Goal: Task Accomplishment & Management: Complete application form

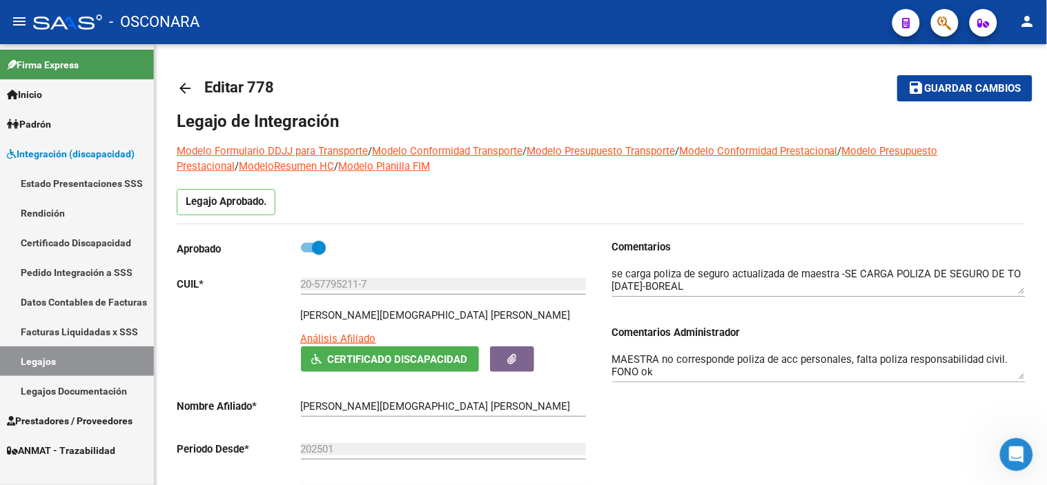
scroll to position [135, 0]
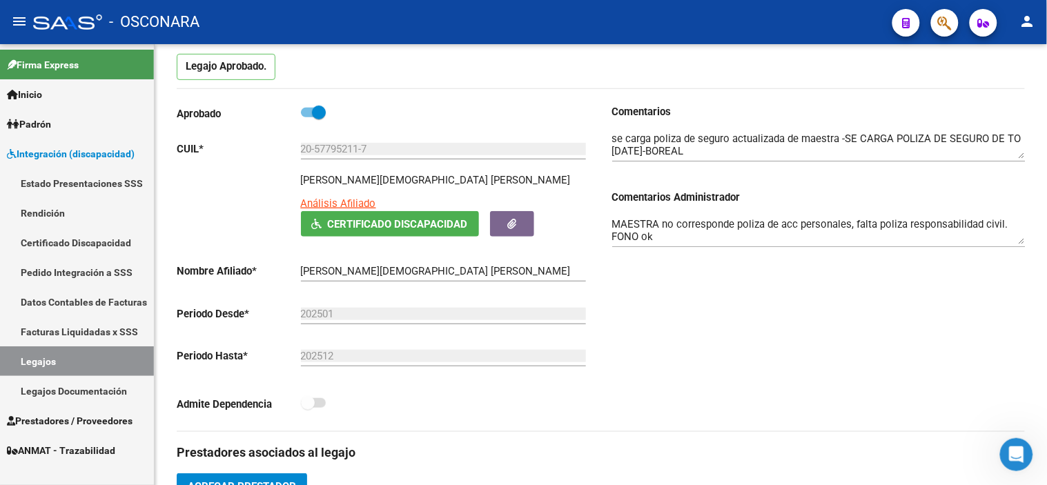
click at [99, 418] on span "Prestadores / Proveedores" at bounding box center [70, 420] width 126 height 15
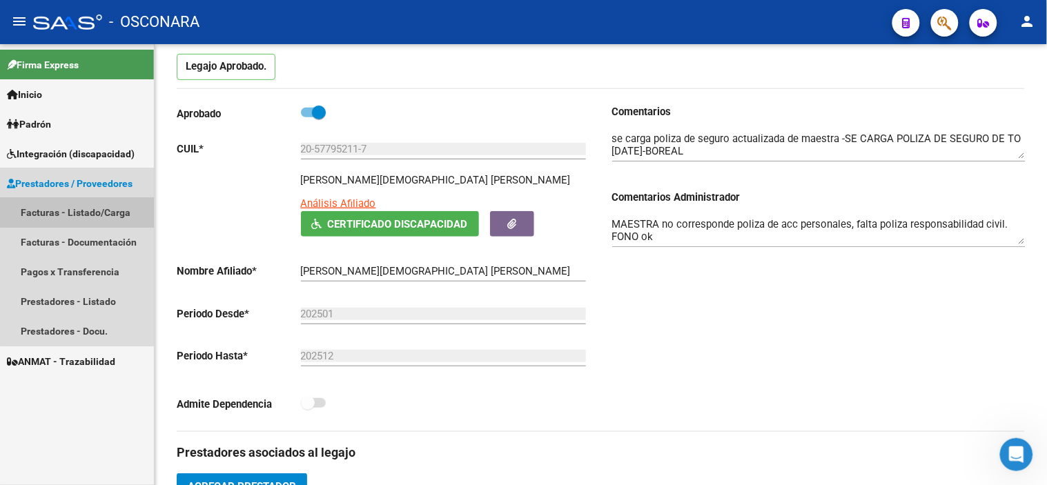
click at [83, 198] on link "Facturas - Listado/Carga" at bounding box center [77, 213] width 154 height 30
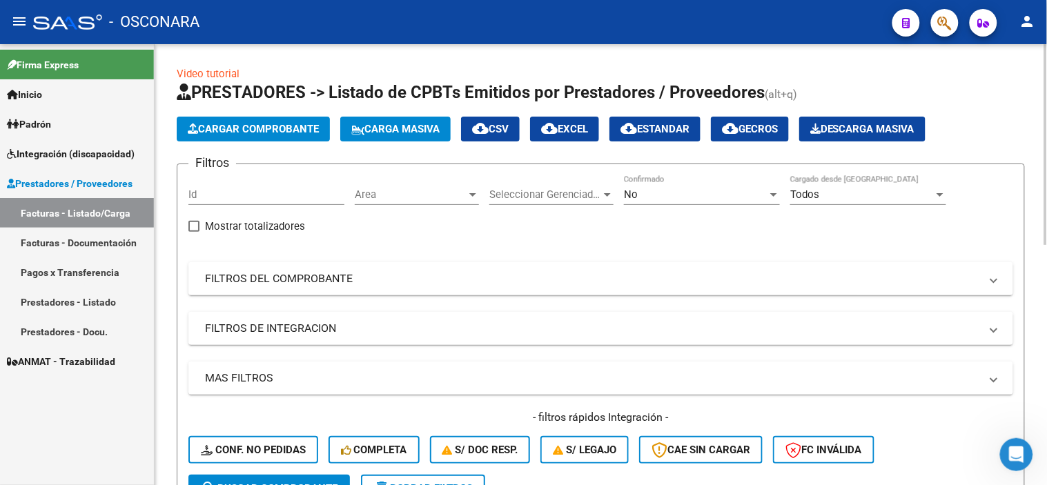
click at [691, 188] on div "No Confirmado" at bounding box center [702, 190] width 156 height 30
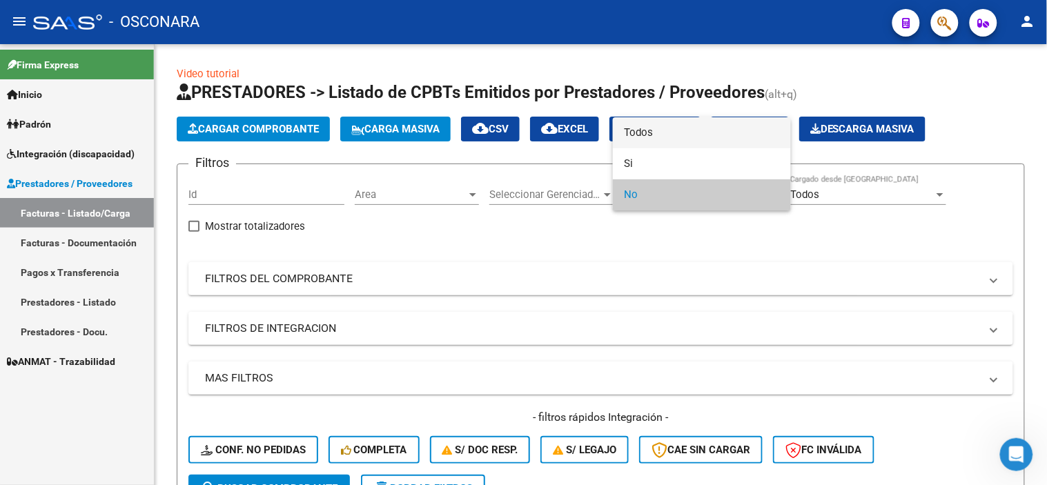
click at [677, 125] on span "Todos" at bounding box center [702, 132] width 156 height 31
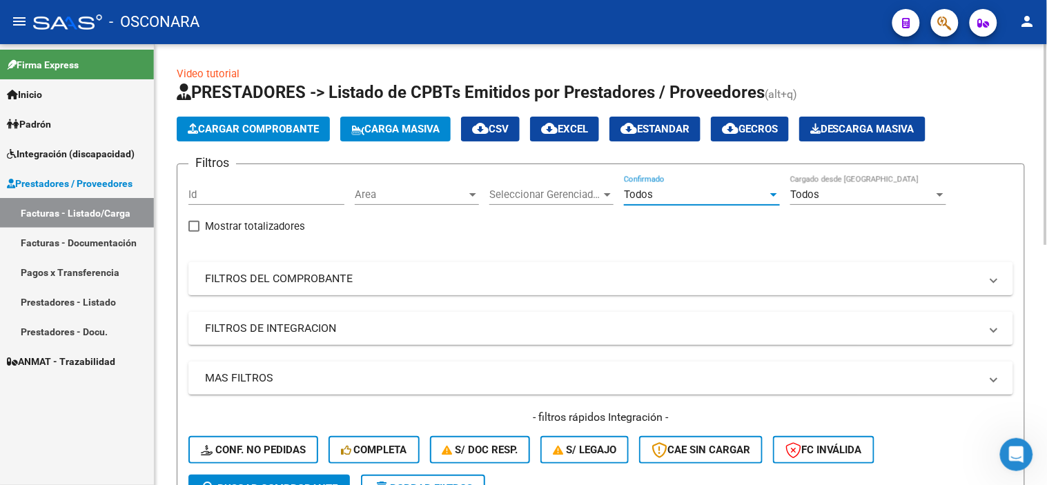
click at [594, 286] on mat-panel-title "FILTROS DEL COMPROBANTE" at bounding box center [592, 278] width 775 height 15
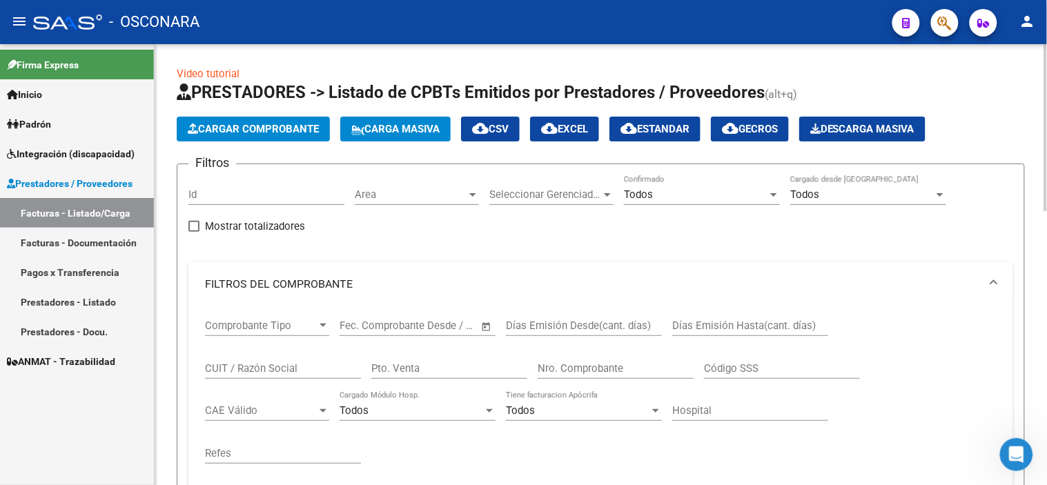
scroll to position [77, 0]
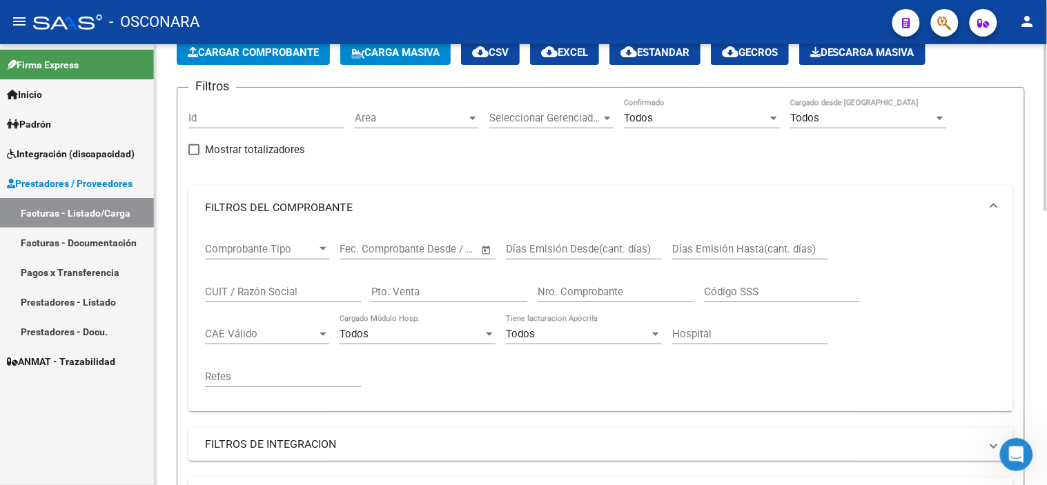
click at [271, 291] on input "CUIT / Razón Social" at bounding box center [283, 292] width 156 height 12
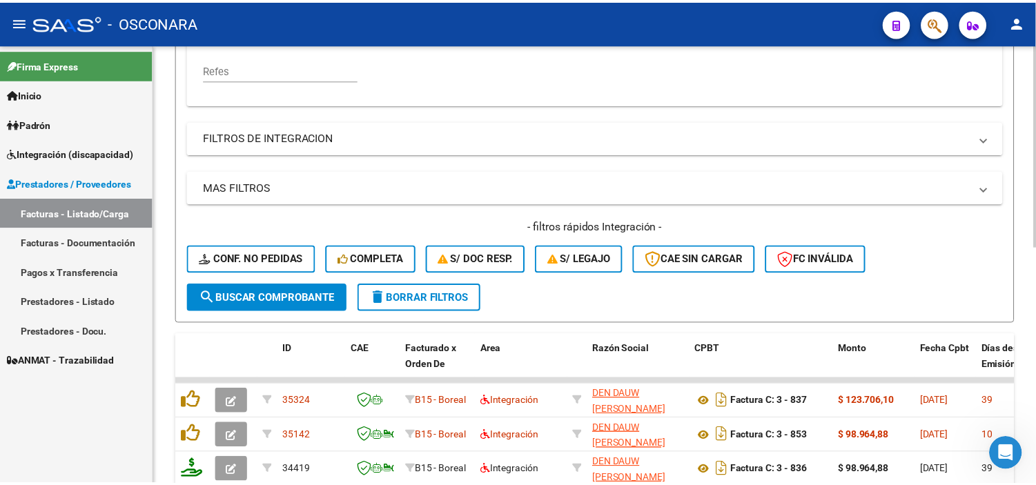
scroll to position [460, 0]
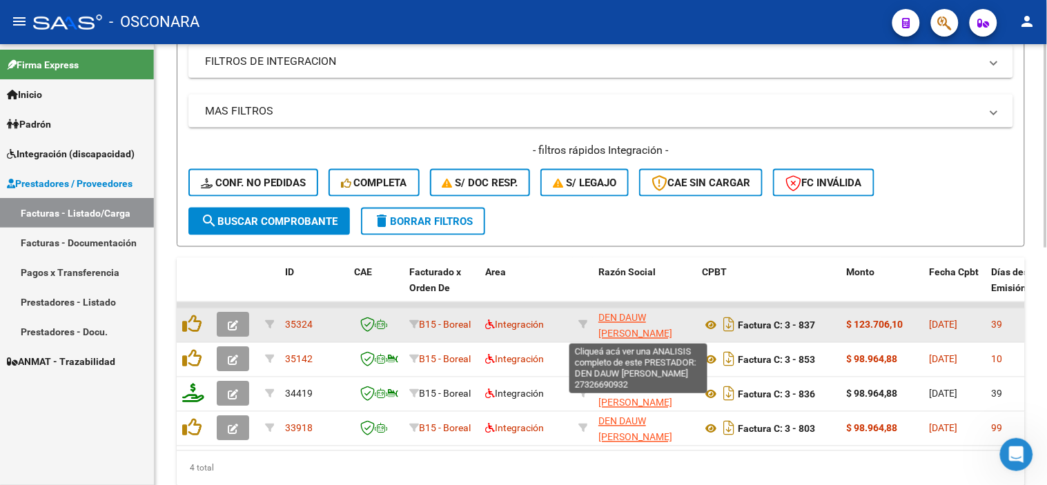
type input "27326690932"
click at [640, 315] on span "DEN DAUW [PERSON_NAME]" at bounding box center [635, 326] width 74 height 27
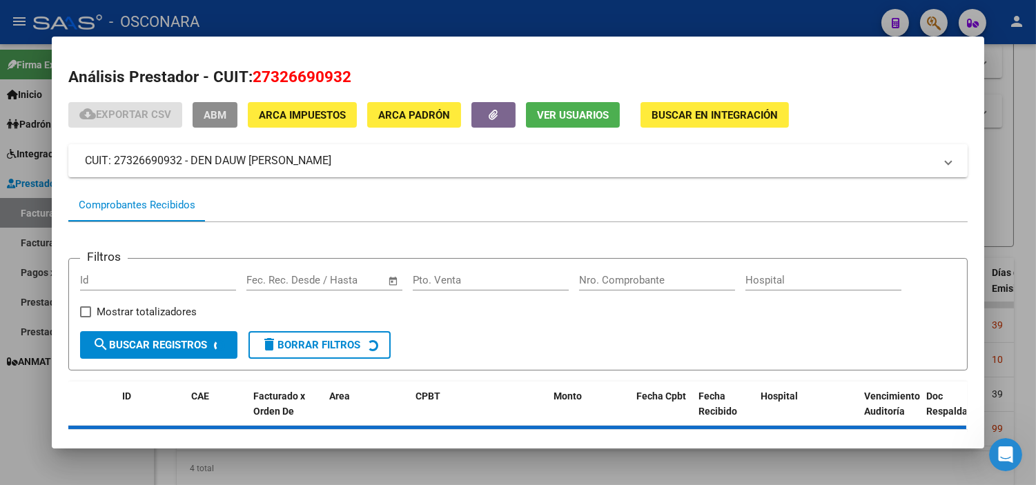
click at [204, 121] on span "ABM" at bounding box center [215, 115] width 23 height 12
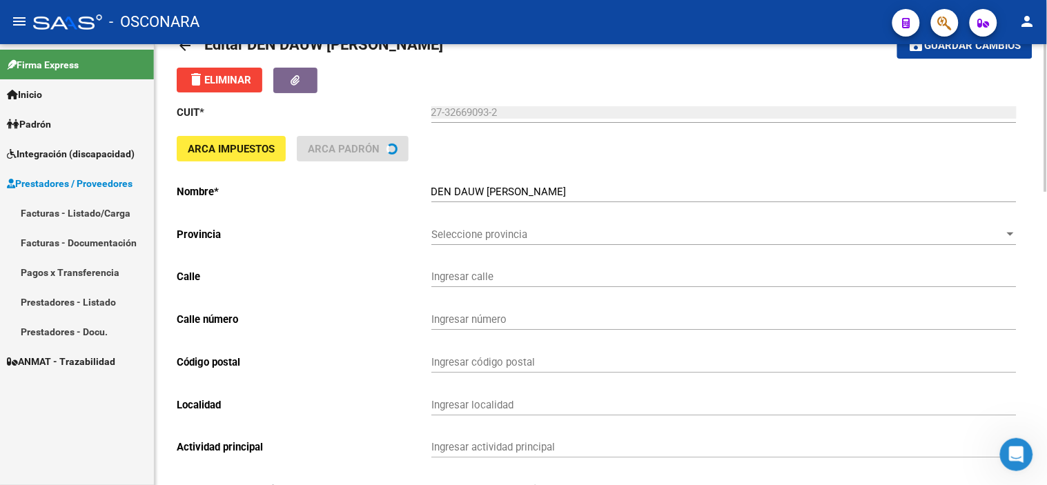
type input "ENTRE RIOS"
type input "395"
type input "5000"
type input "BARRIO [GEOGRAPHIC_DATA]"
type input "869090"
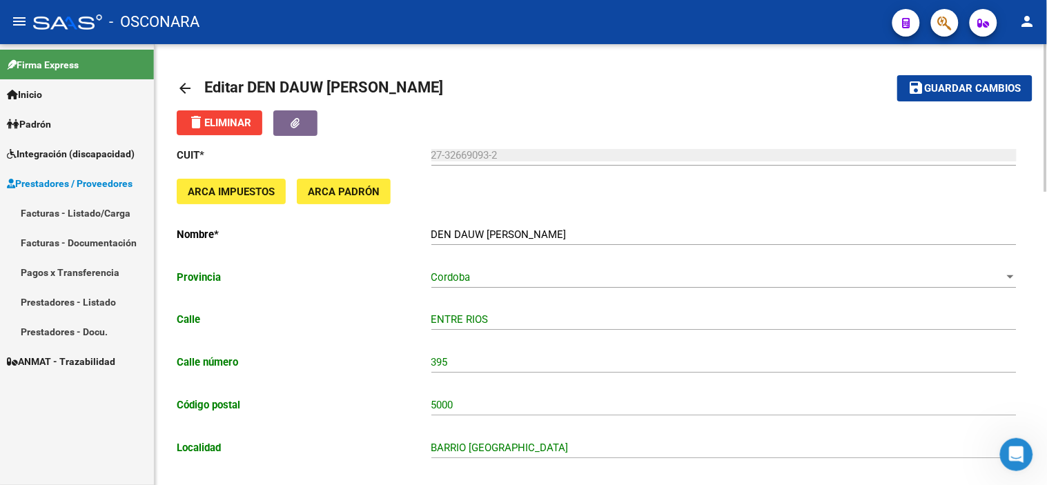
click at [182, 84] on mat-icon "arrow_back" at bounding box center [185, 88] width 17 height 17
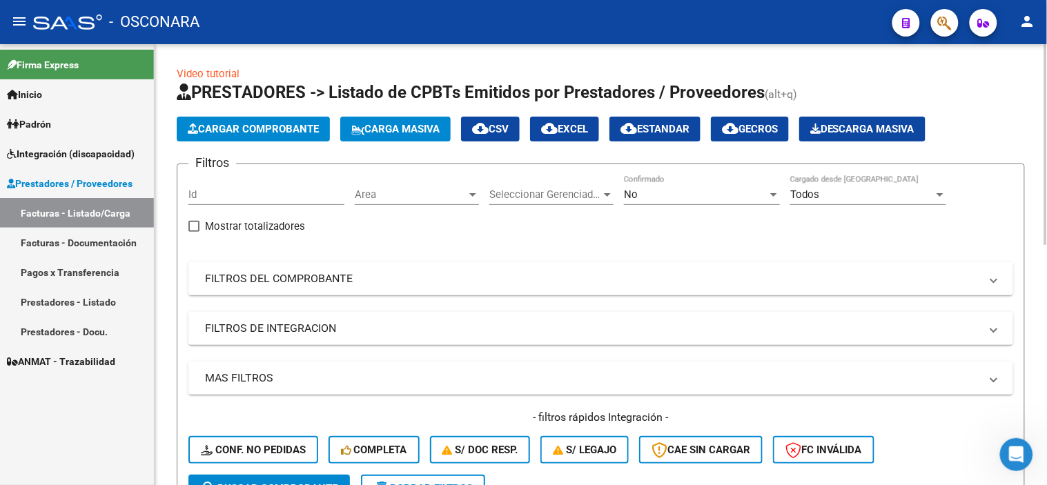
click at [315, 286] on mat-panel-title "FILTROS DEL COMPROBANTE" at bounding box center [592, 278] width 775 height 15
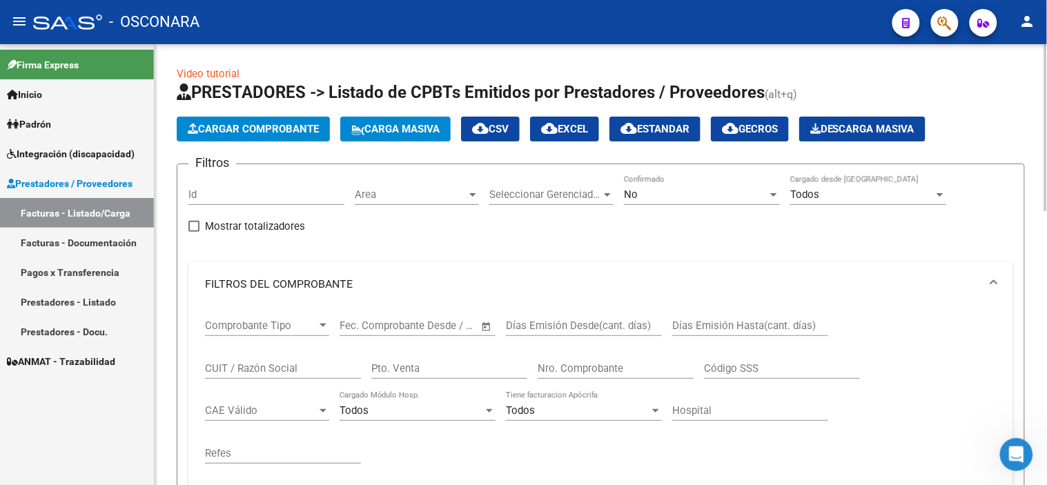
click at [244, 375] on div "CUIT / Razón Social" at bounding box center [283, 364] width 156 height 30
click at [259, 370] on input "27326690932" at bounding box center [283, 368] width 156 height 12
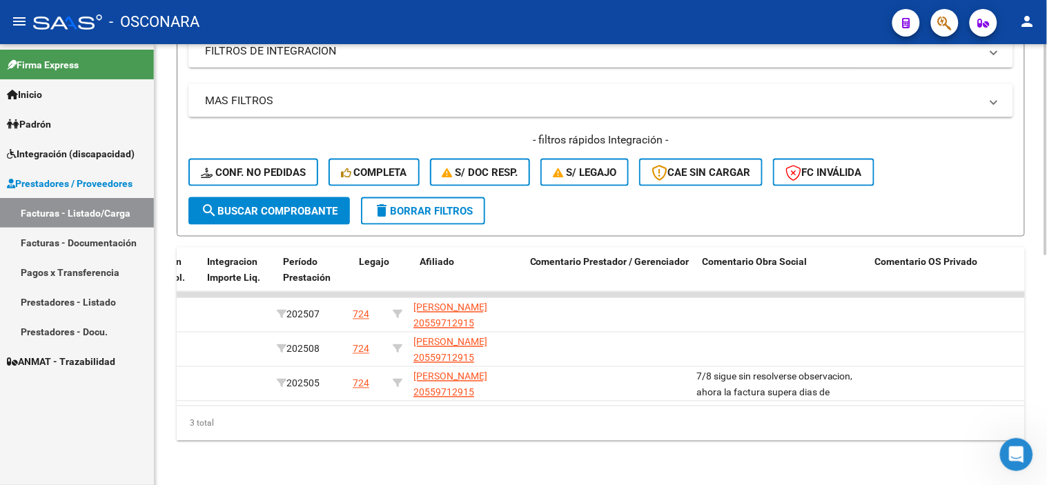
scroll to position [0, 1739]
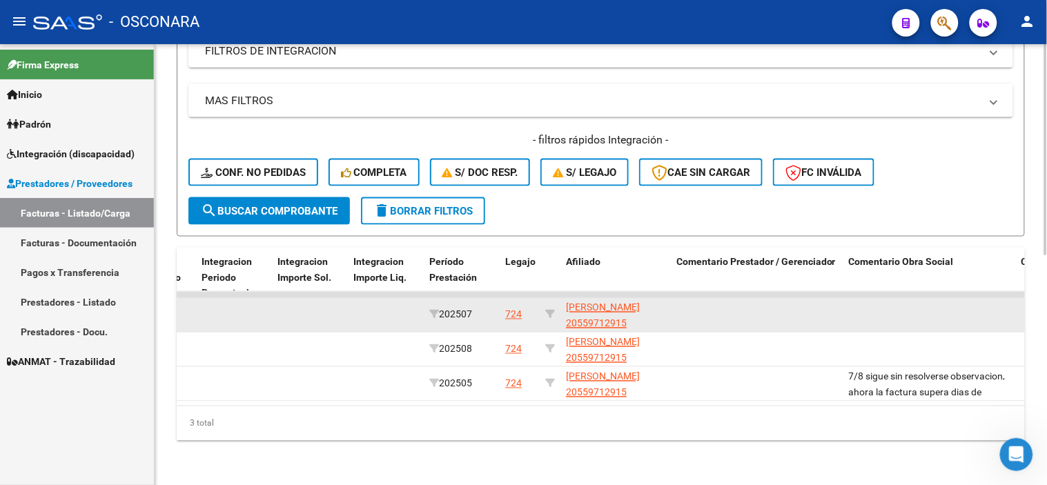
type input "27326690932"
click at [505, 307] on div "724" at bounding box center [513, 315] width 17 height 16
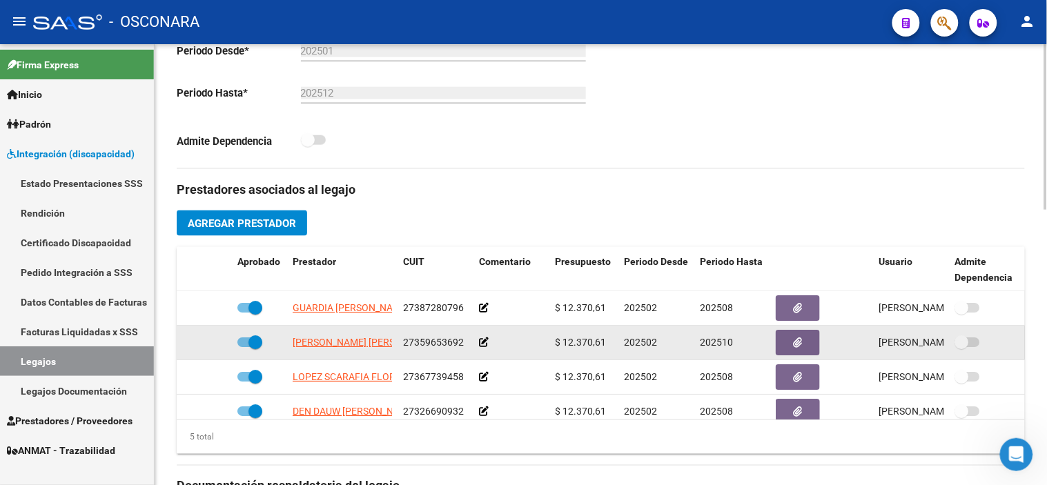
scroll to position [59, 0]
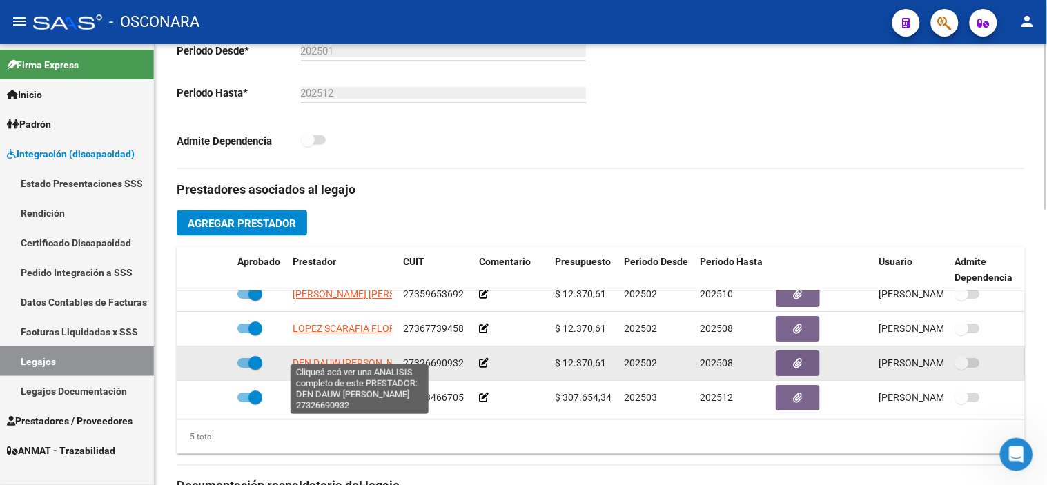
click at [321, 357] on span "DEN DAUW [PERSON_NAME]" at bounding box center [355, 362] width 124 height 11
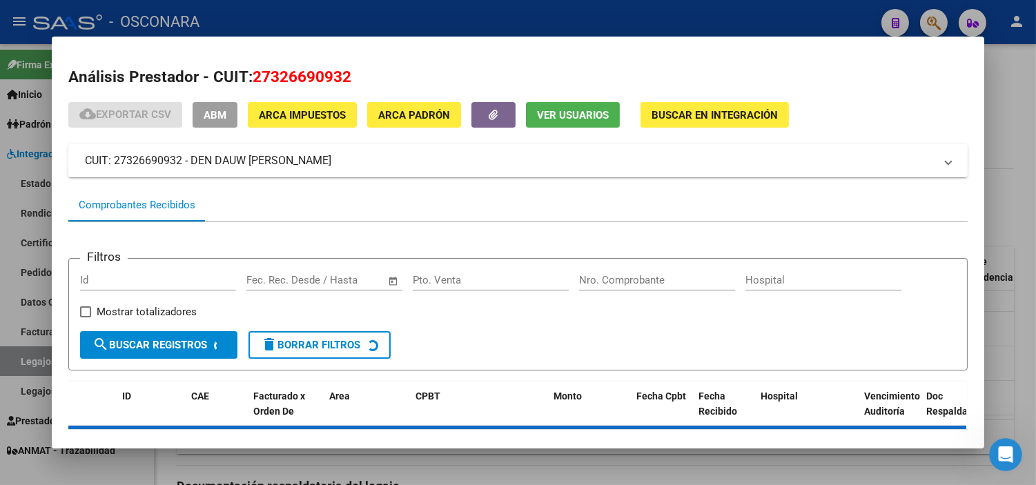
click at [1005, 95] on div at bounding box center [518, 242] width 1036 height 485
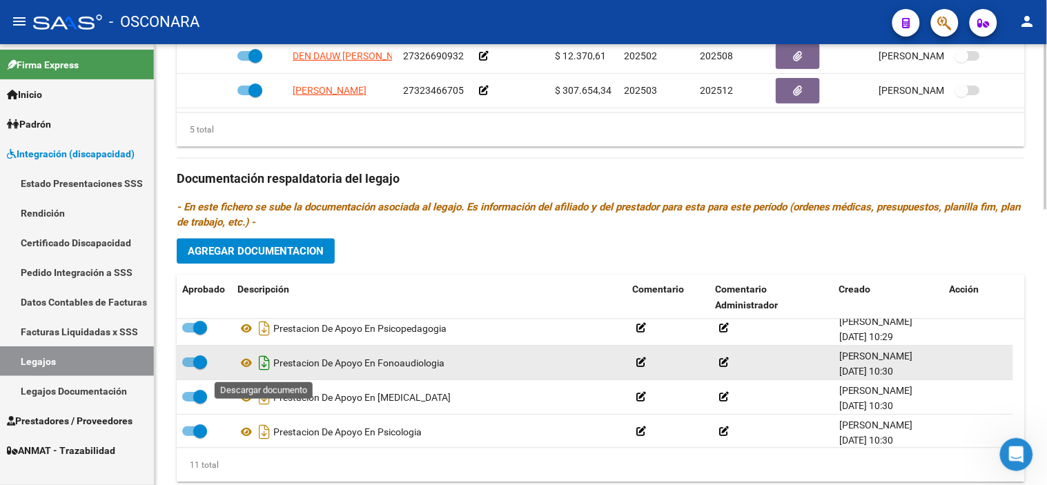
scroll to position [0, 0]
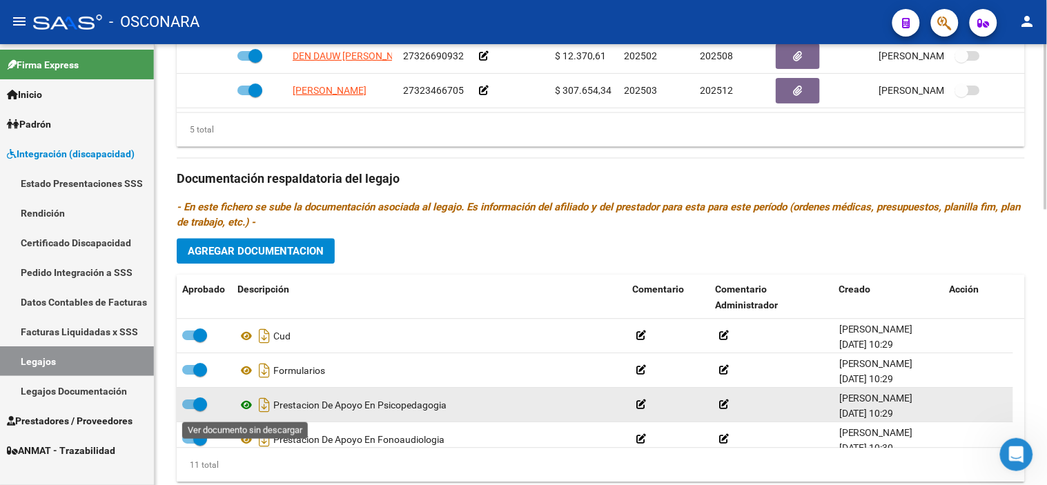
click at [238, 409] on icon at bounding box center [246, 405] width 18 height 17
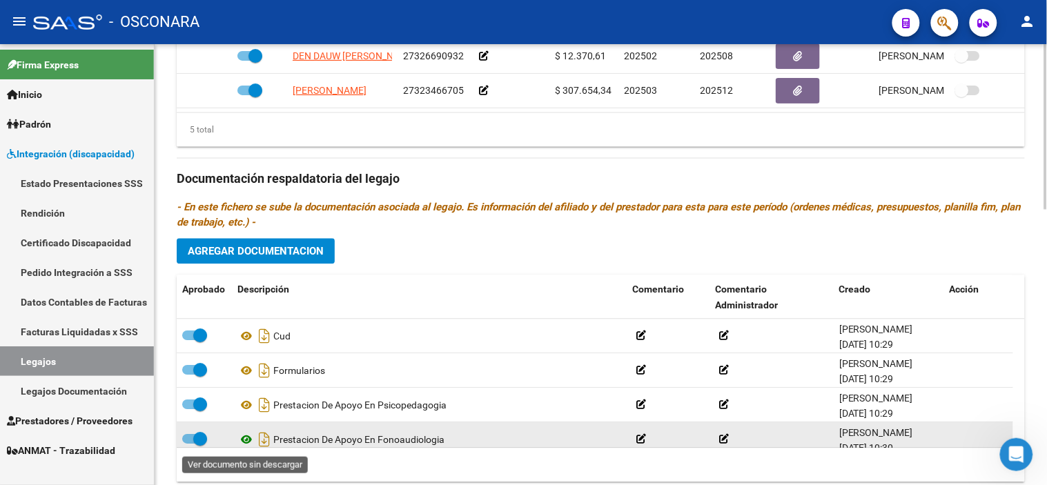
click at [244, 437] on icon at bounding box center [246, 440] width 18 height 17
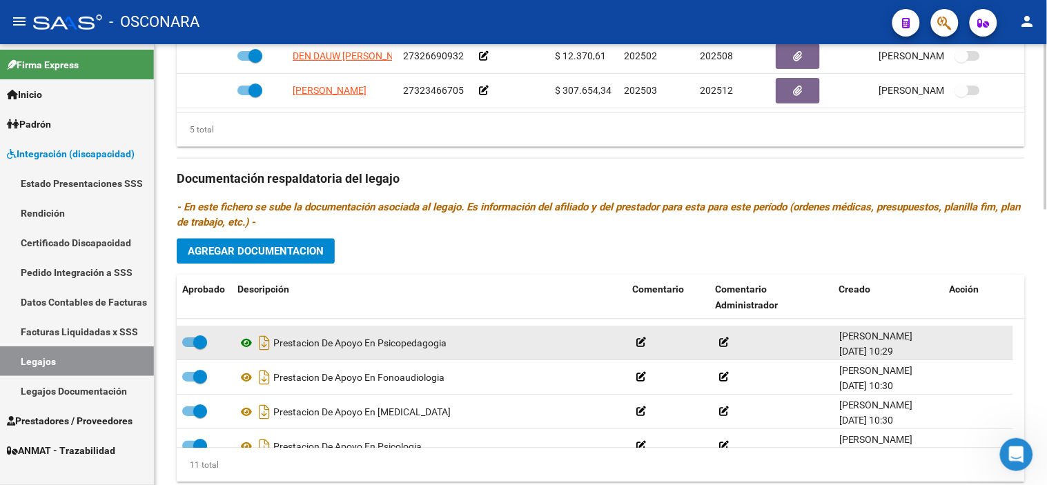
scroll to position [77, 0]
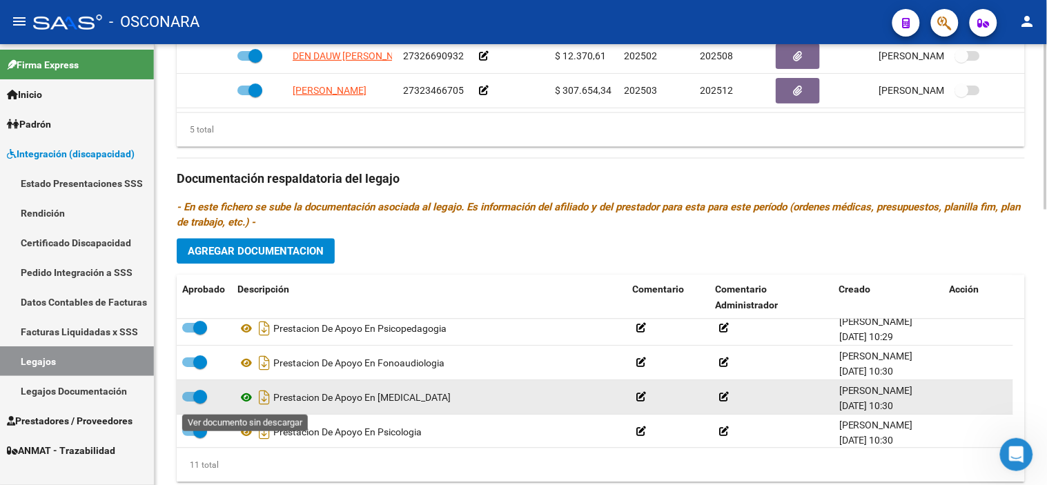
click at [249, 397] on icon at bounding box center [246, 398] width 18 height 17
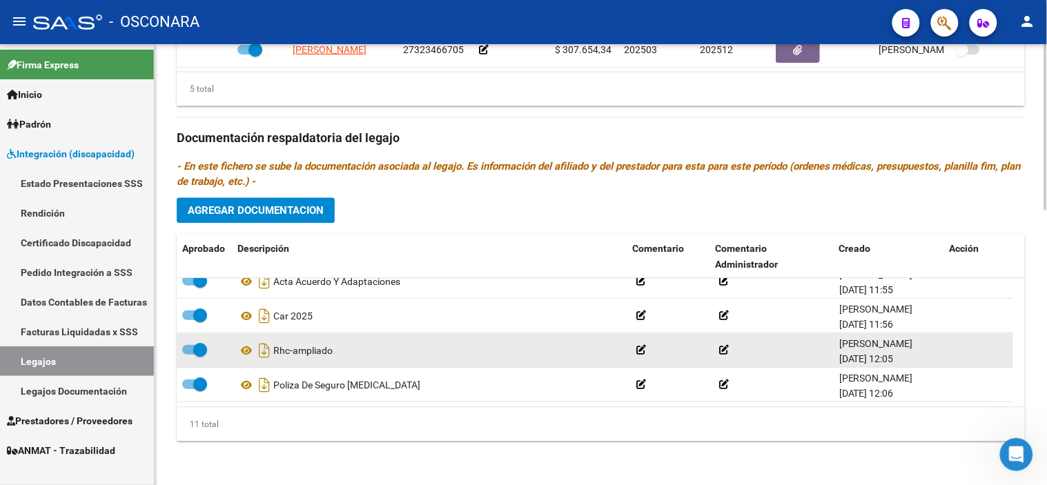
scroll to position [178, 0]
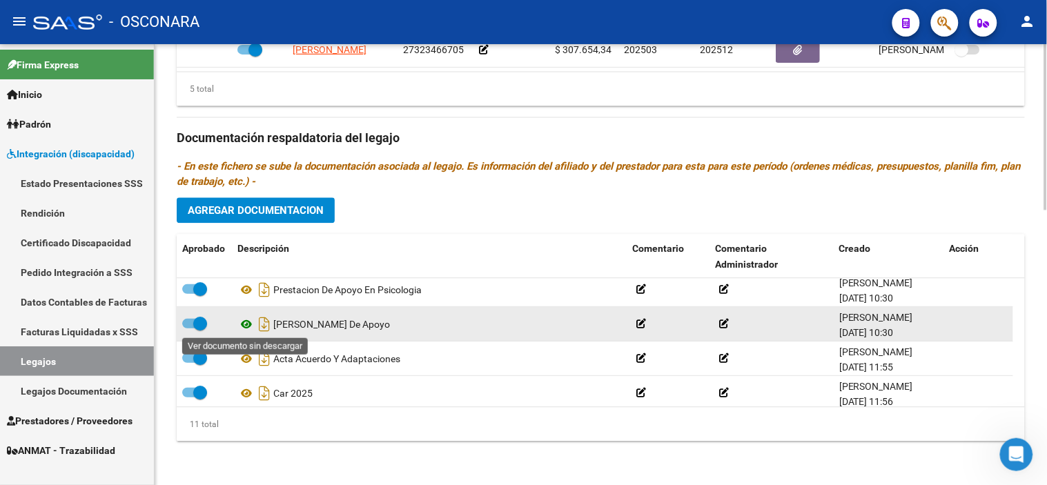
click at [239, 328] on icon at bounding box center [246, 324] width 18 height 17
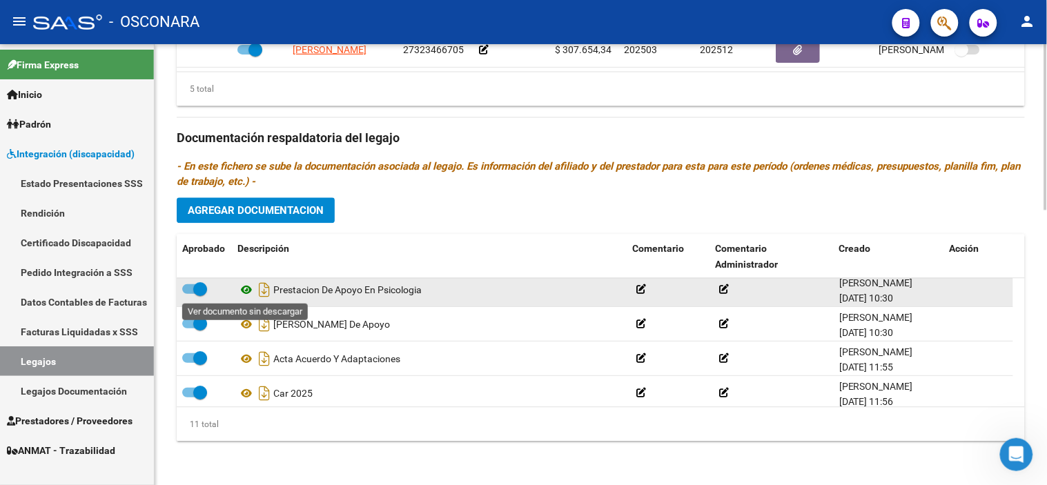
click at [247, 292] on icon at bounding box center [246, 290] width 18 height 17
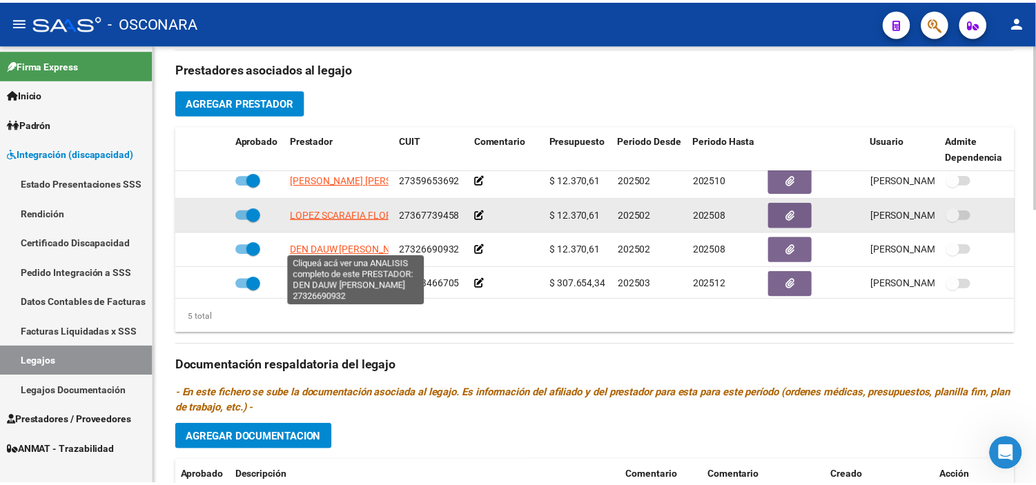
scroll to position [59, 0]
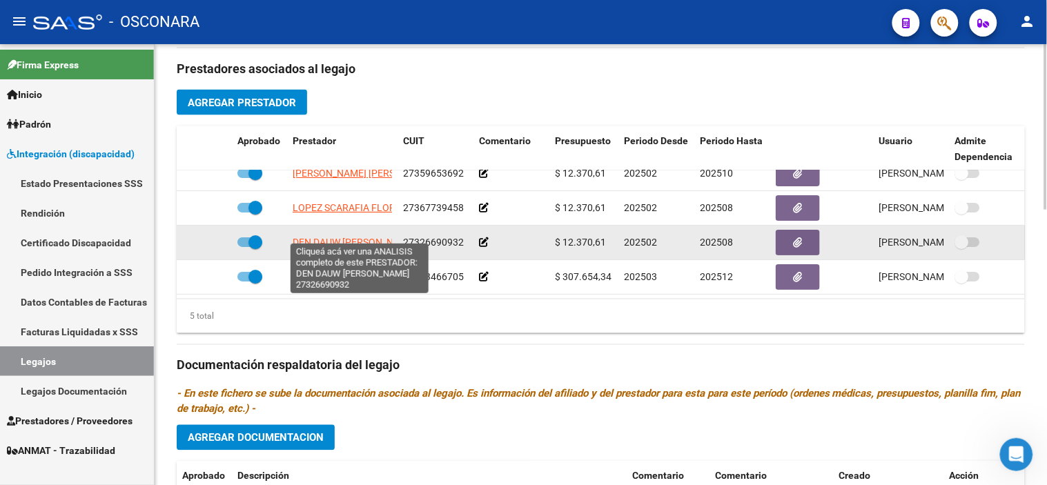
click at [348, 237] on span "DEN DAUW [PERSON_NAME]" at bounding box center [355, 242] width 124 height 11
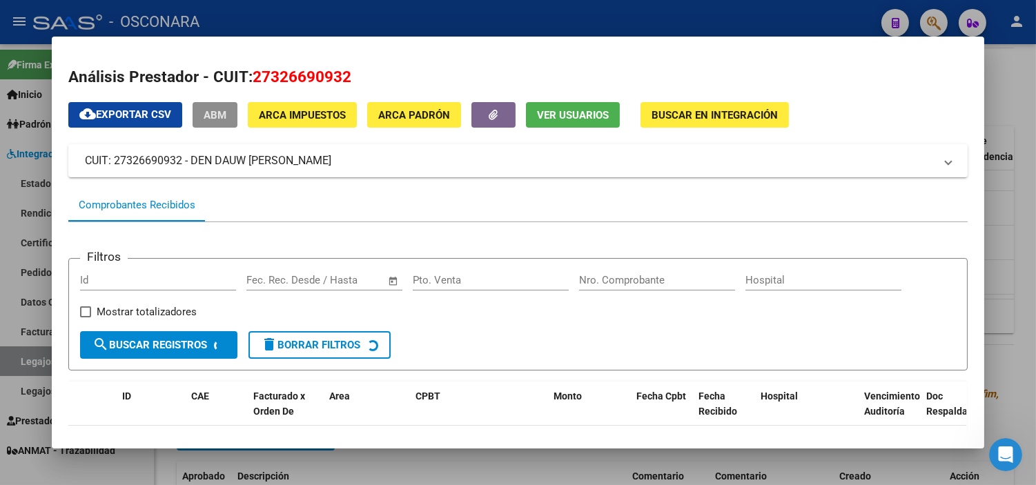
click at [215, 110] on span "ABM" at bounding box center [215, 115] width 23 height 12
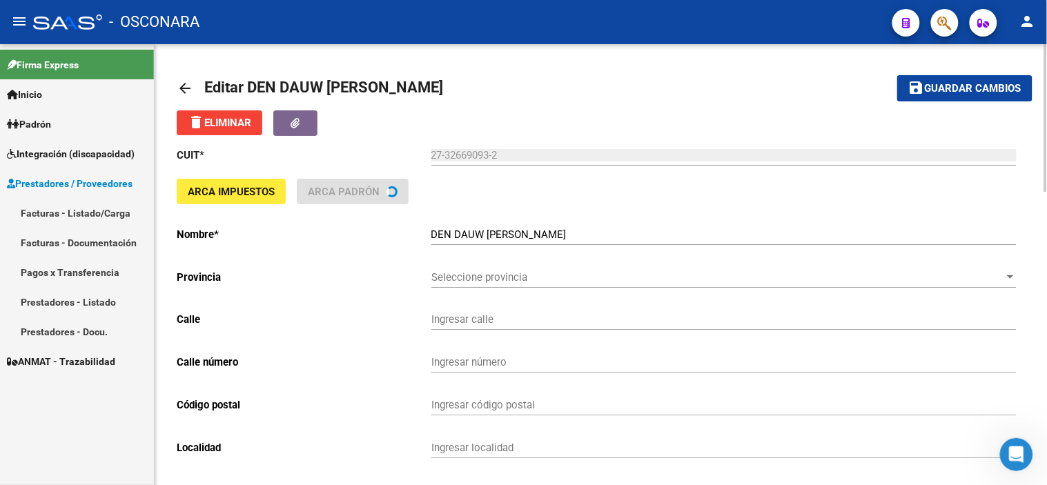
type input "ENTRE RIOS"
type input "395"
type input "5000"
type input "BARRIO [GEOGRAPHIC_DATA]"
type input "869090"
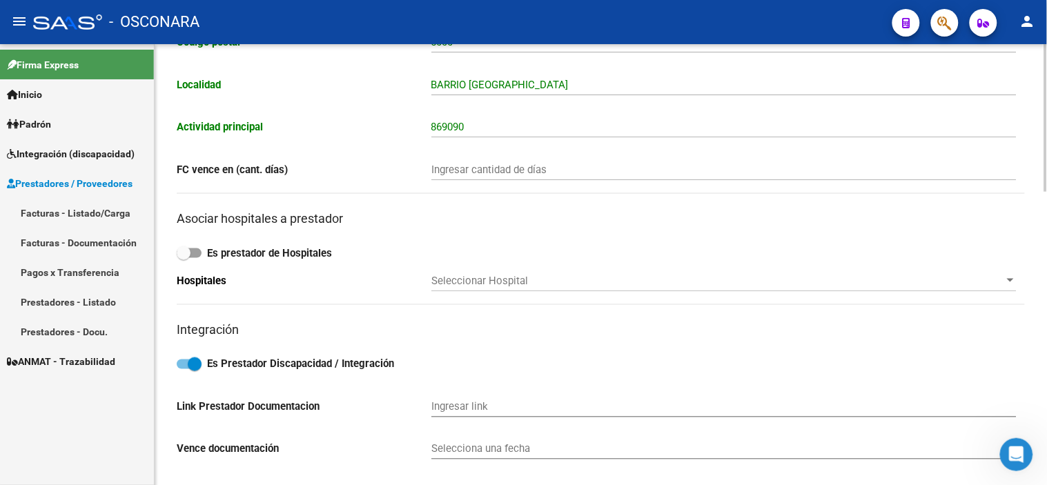
scroll to position [690, 0]
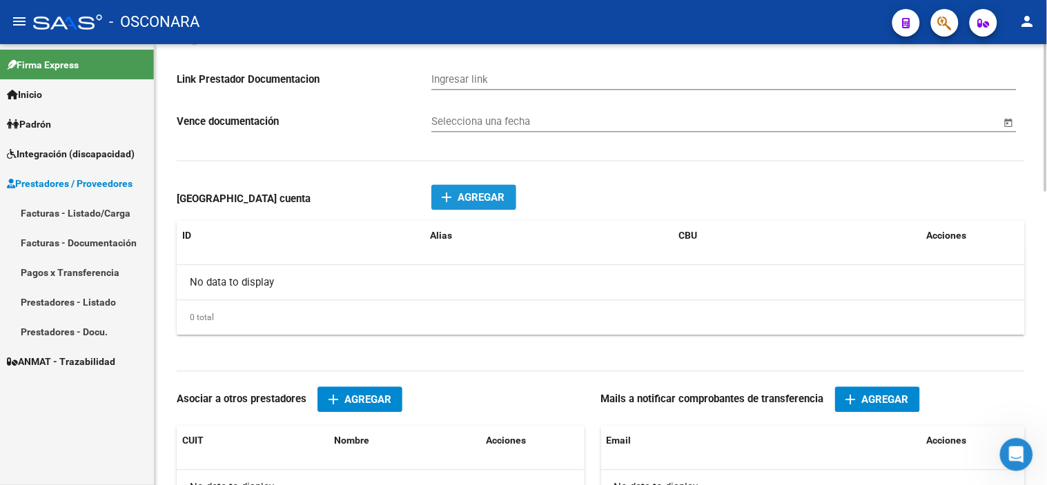
click at [470, 195] on span "Agregar" at bounding box center [481, 198] width 47 height 12
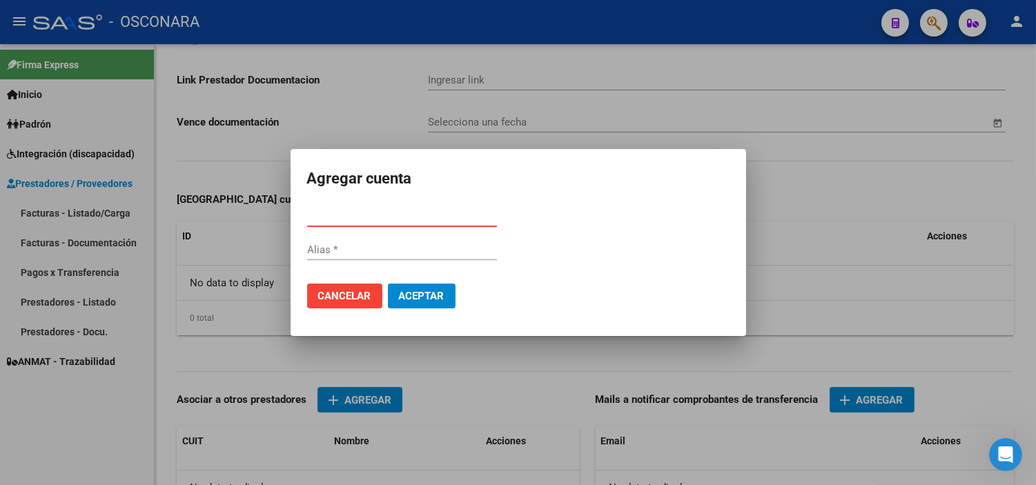
paste input "0720205888000040775304"
type input "0720205888000040775304"
click at [431, 293] on span "Aceptar" at bounding box center [422, 296] width 46 height 12
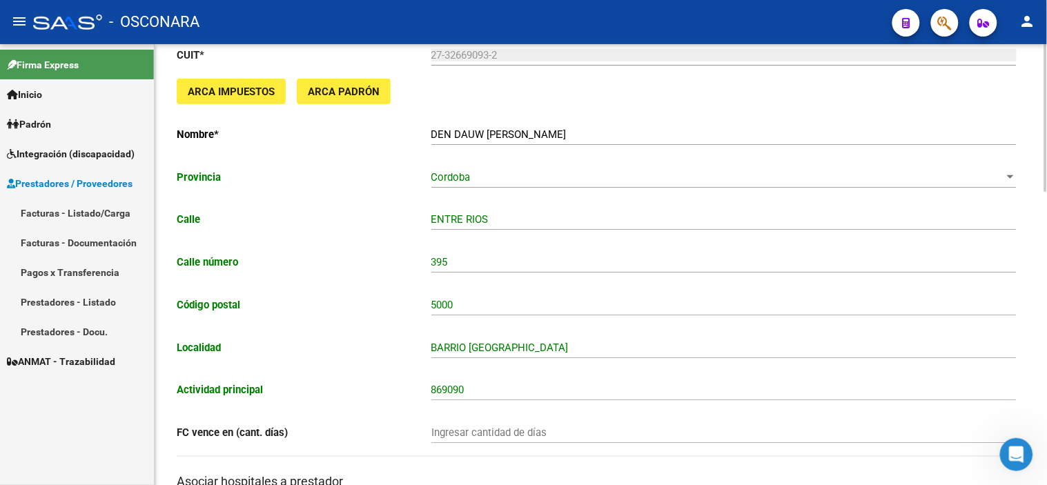
scroll to position [0, 0]
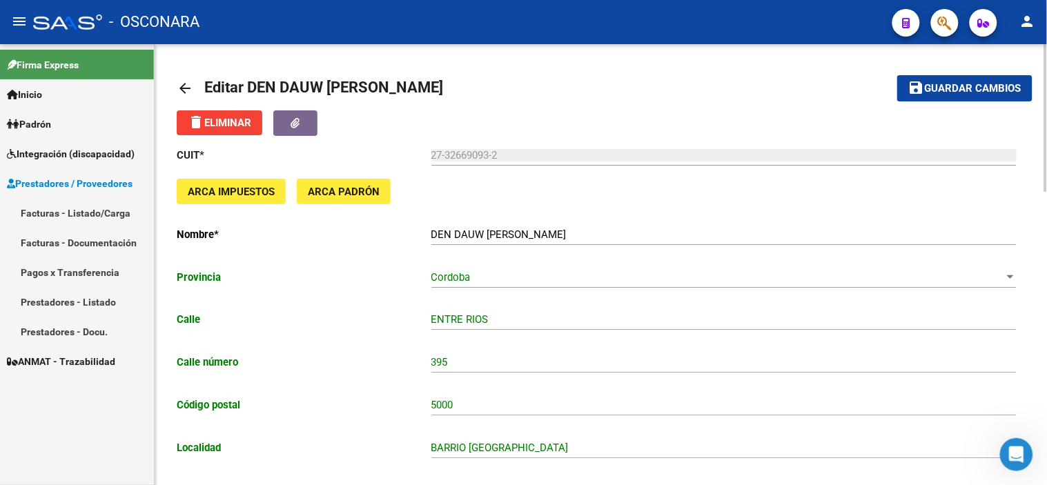
click at [968, 85] on span "Guardar cambios" at bounding box center [973, 89] width 97 height 12
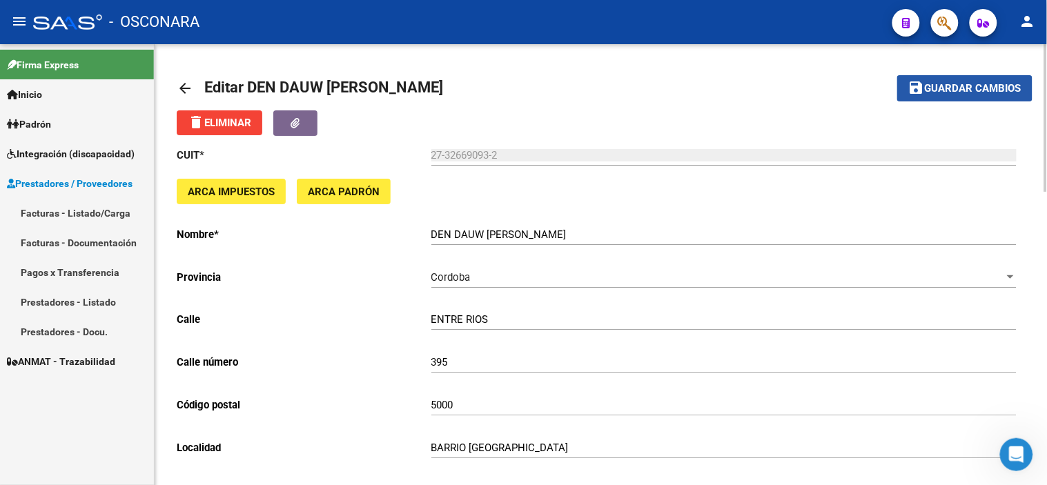
click at [980, 87] on span "Guardar cambios" at bounding box center [973, 89] width 97 height 12
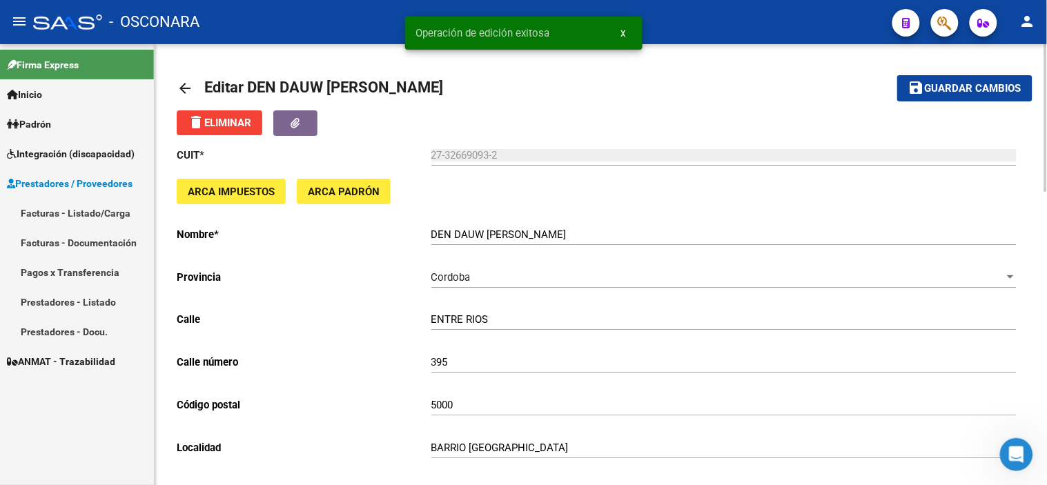
click at [177, 90] on mat-icon "arrow_back" at bounding box center [185, 88] width 17 height 17
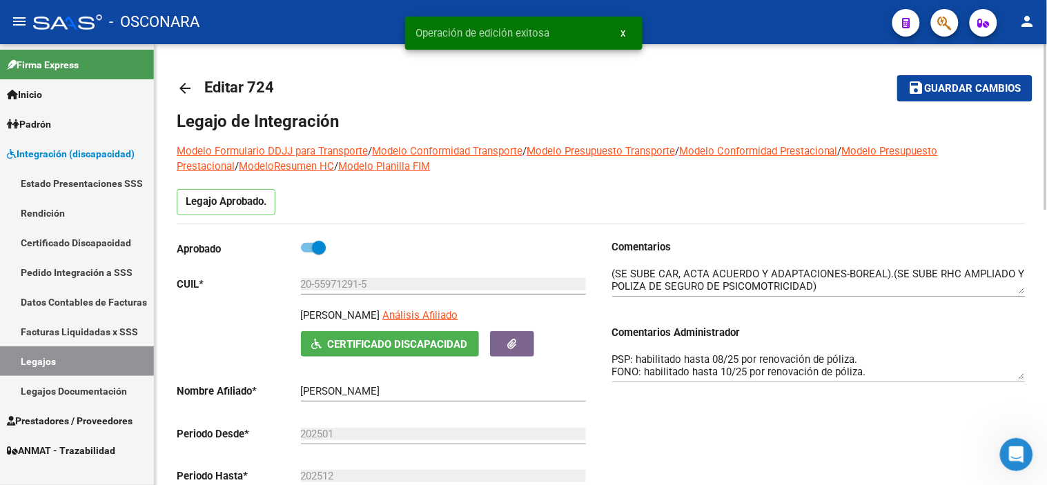
click at [177, 87] on mat-icon "arrow_back" at bounding box center [185, 88] width 17 height 17
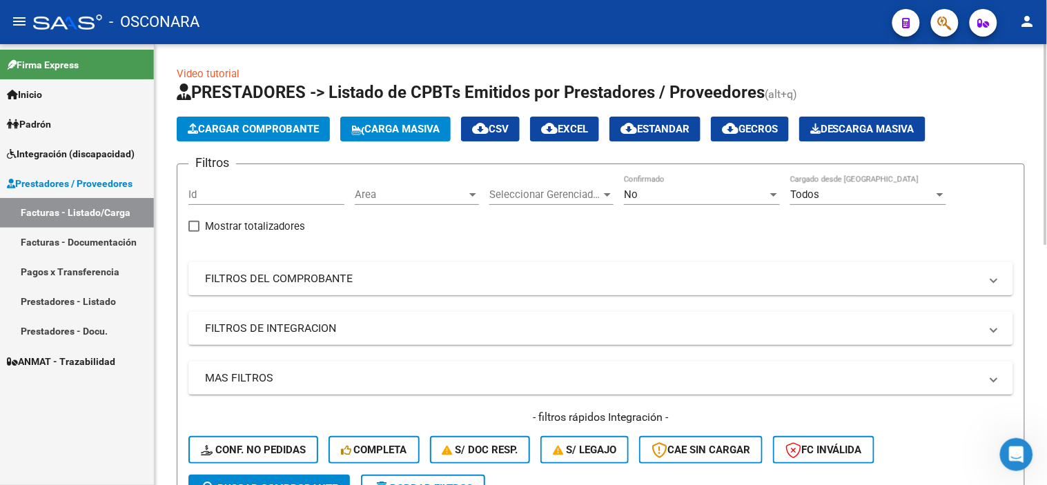
click at [388, 271] on mat-panel-title "FILTROS DEL COMPROBANTE" at bounding box center [592, 278] width 775 height 15
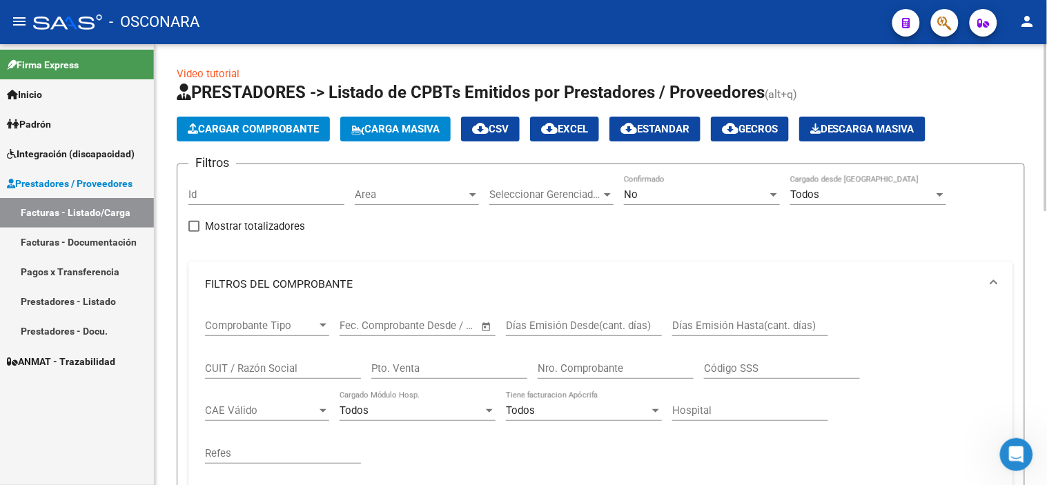
click at [251, 371] on input "CUIT / Razón Social" at bounding box center [283, 368] width 156 height 12
click at [251, 371] on input "27370787595" at bounding box center [283, 368] width 156 height 12
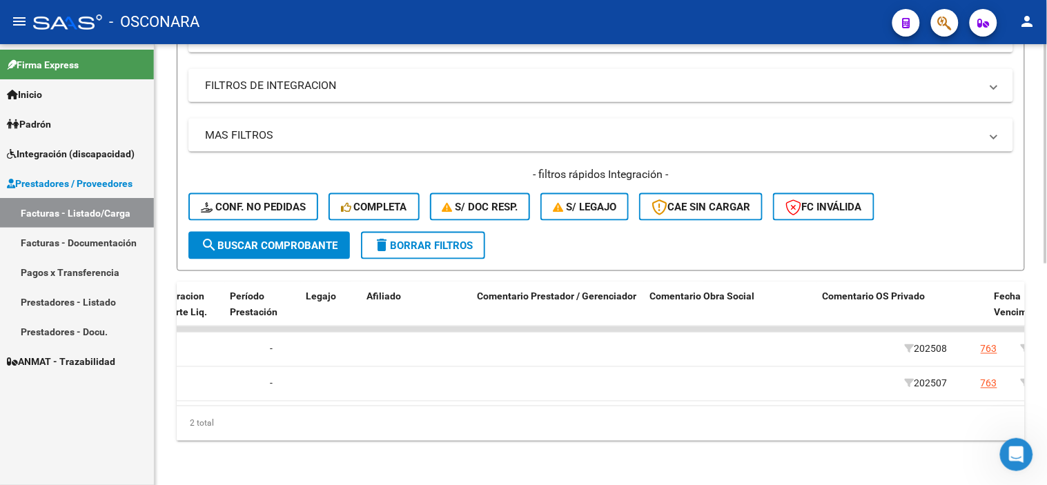
scroll to position [0, 1938]
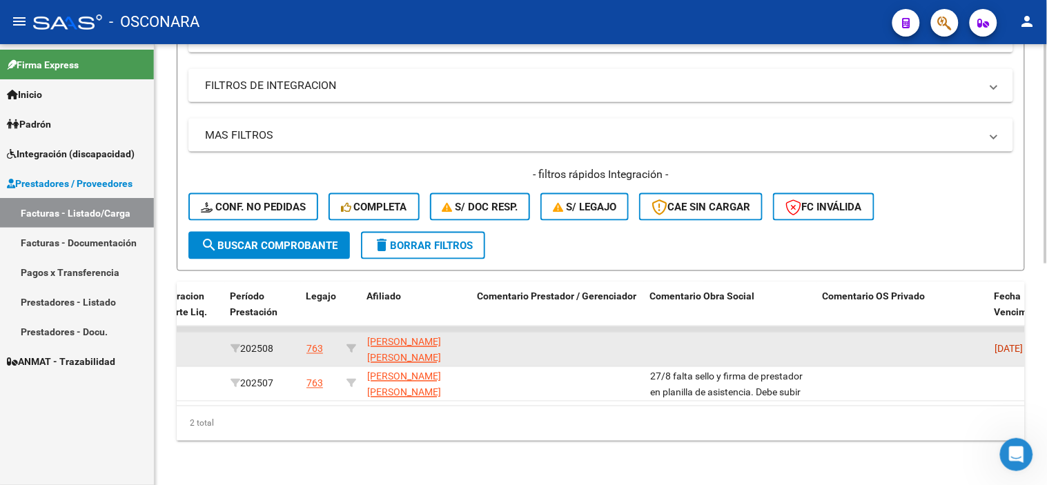
type input "27370787595"
click at [315, 342] on div "763" at bounding box center [314, 350] width 17 height 16
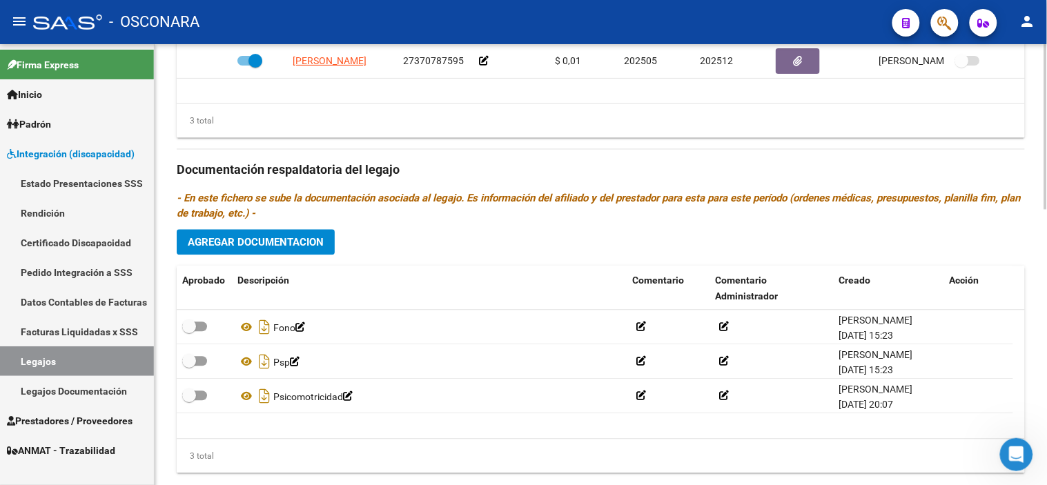
scroll to position [734, 0]
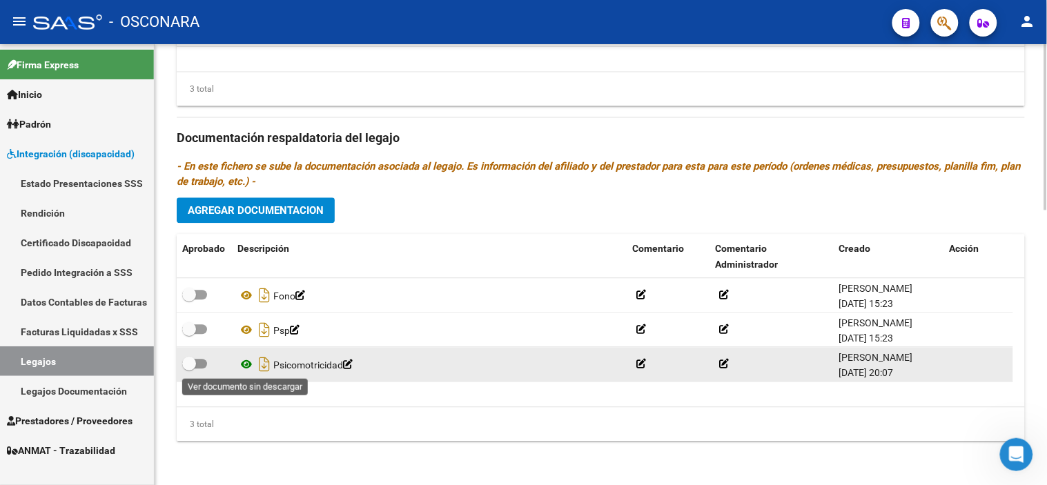
click at [244, 364] on icon at bounding box center [246, 364] width 18 height 17
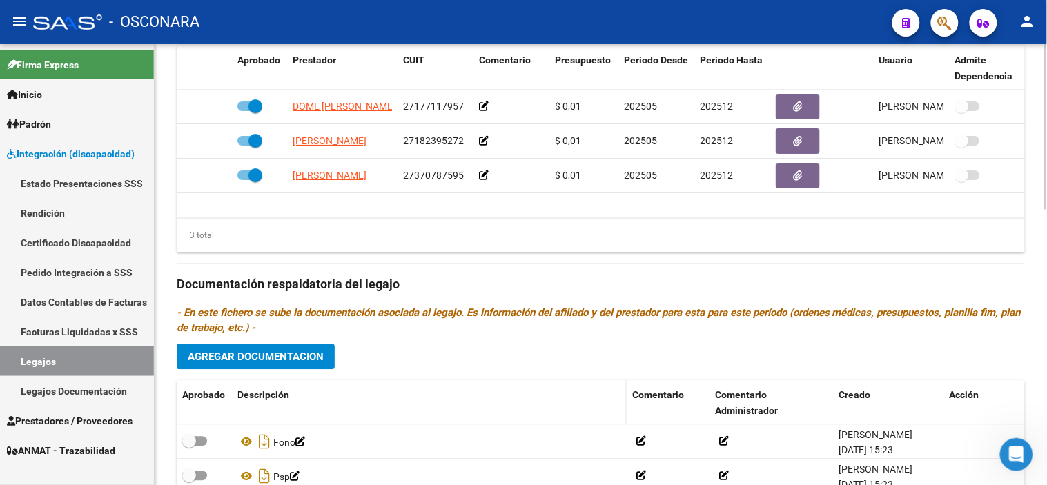
scroll to position [580, 0]
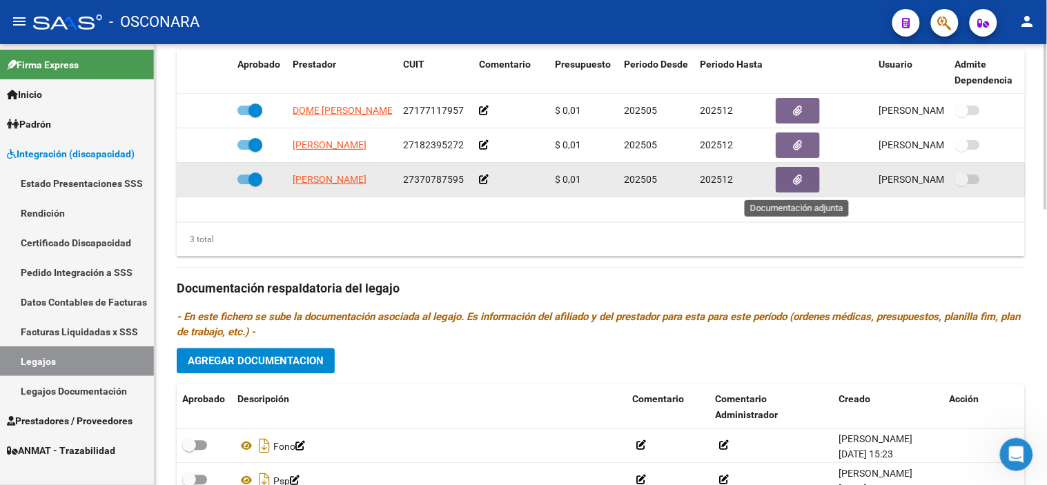
click at [815, 186] on button "button" at bounding box center [798, 180] width 44 height 26
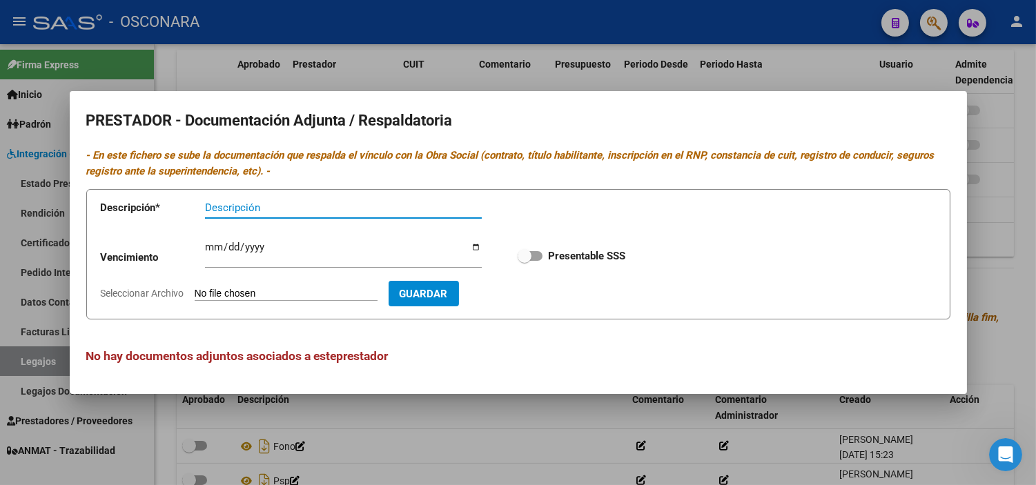
click at [1022, 208] on div at bounding box center [518, 242] width 1036 height 485
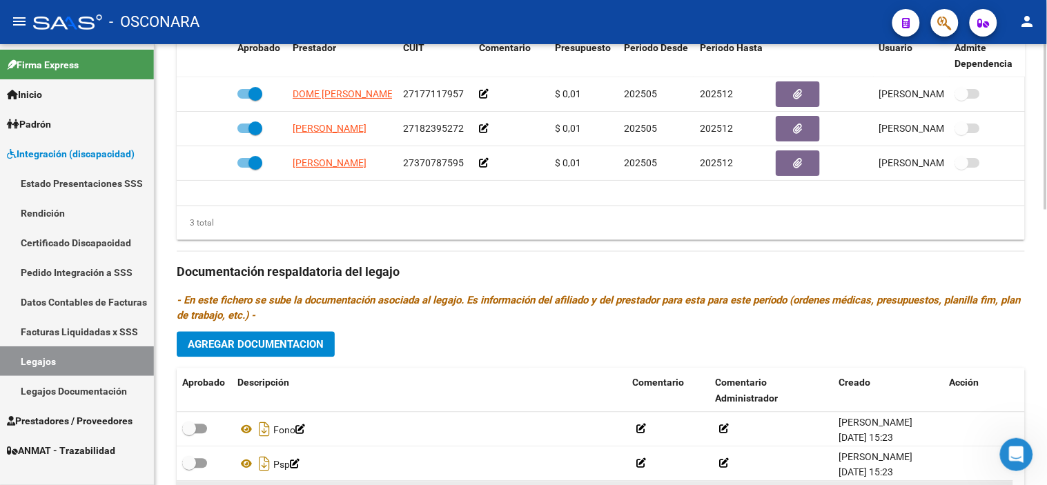
scroll to position [734, 0]
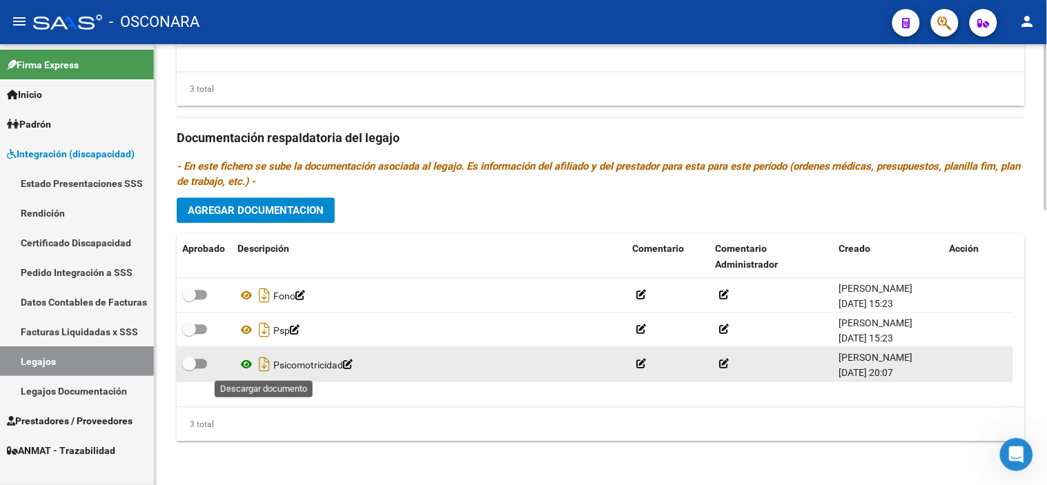
click at [255, 373] on icon "Descargar documento" at bounding box center [264, 364] width 18 height 22
click at [246, 369] on icon at bounding box center [246, 364] width 18 height 17
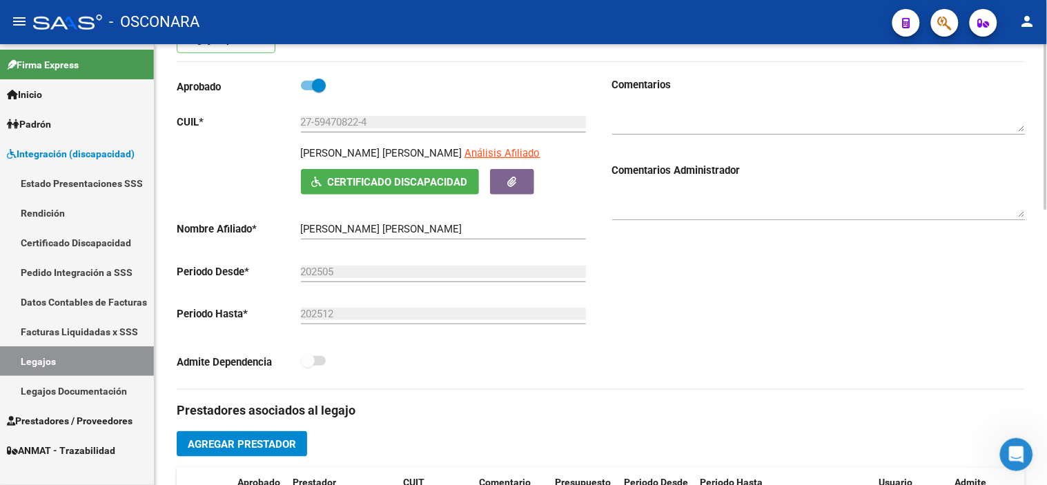
scroll to position [0, 0]
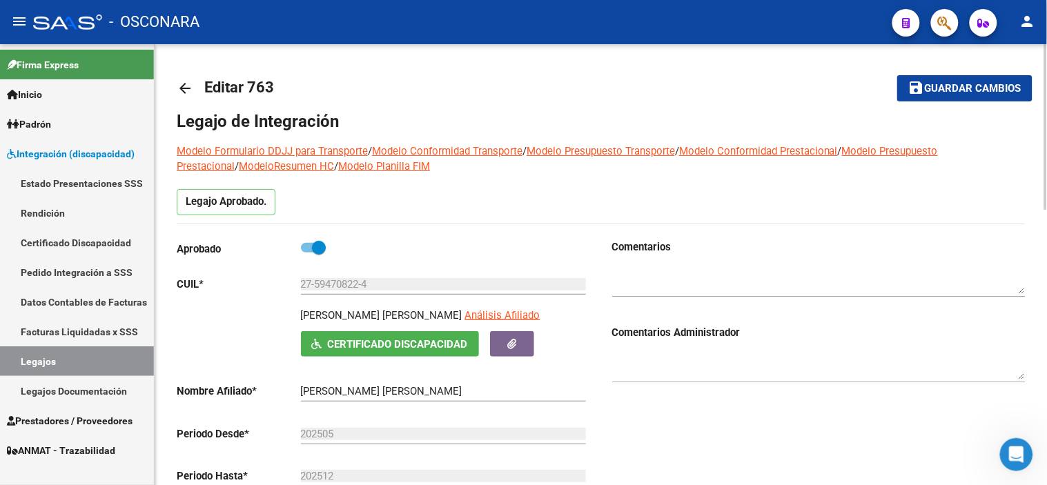
click at [188, 97] on mat-icon "arrow_back" at bounding box center [185, 88] width 17 height 17
